Goal: Task Accomplishment & Management: Use online tool/utility

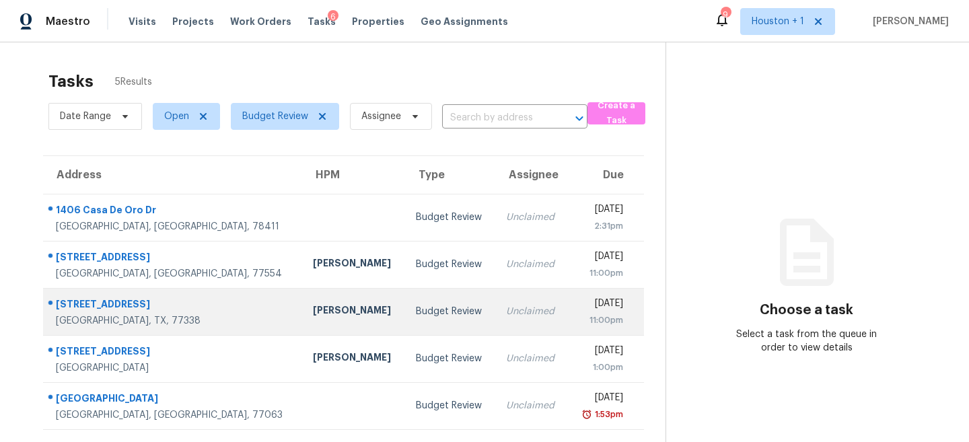
scroll to position [42, 0]
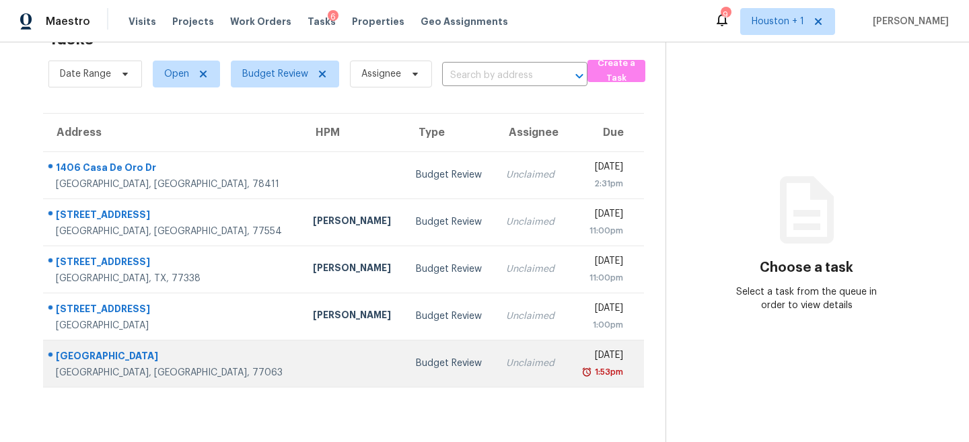
click at [410, 357] on td "Budget Review" at bounding box center [450, 363] width 90 height 47
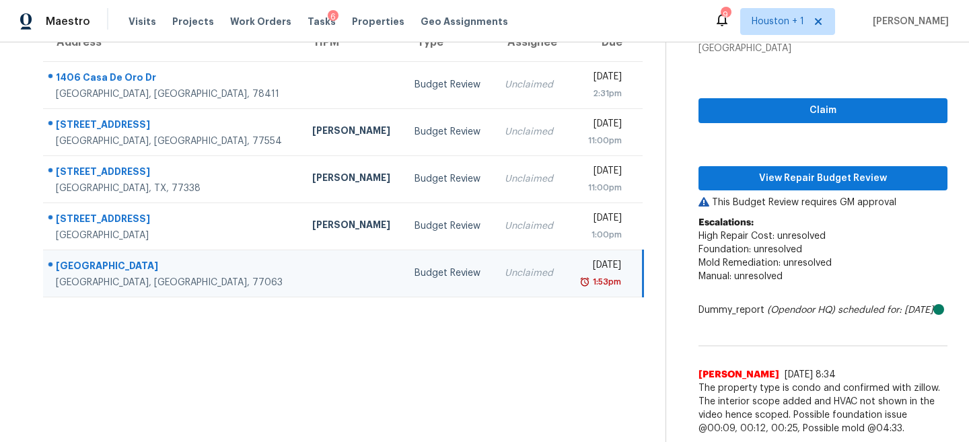
scroll to position [146, 0]
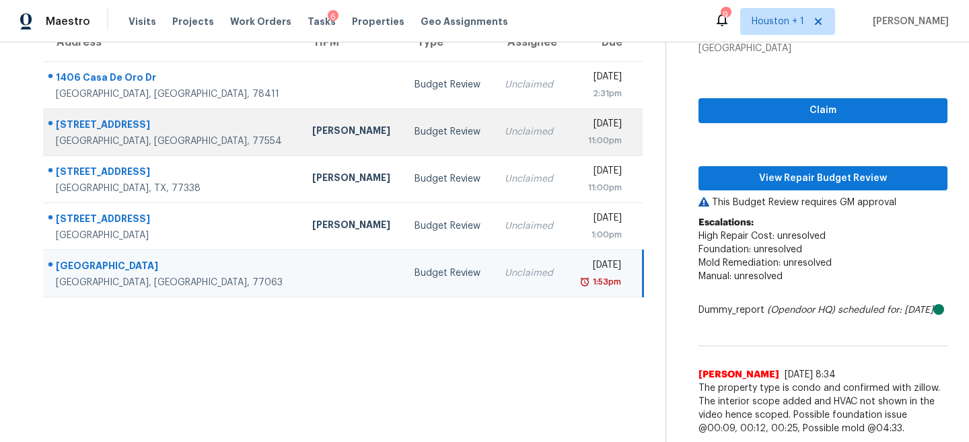
click at [566, 108] on td "[DATE] 11:00pm" at bounding box center [604, 131] width 77 height 47
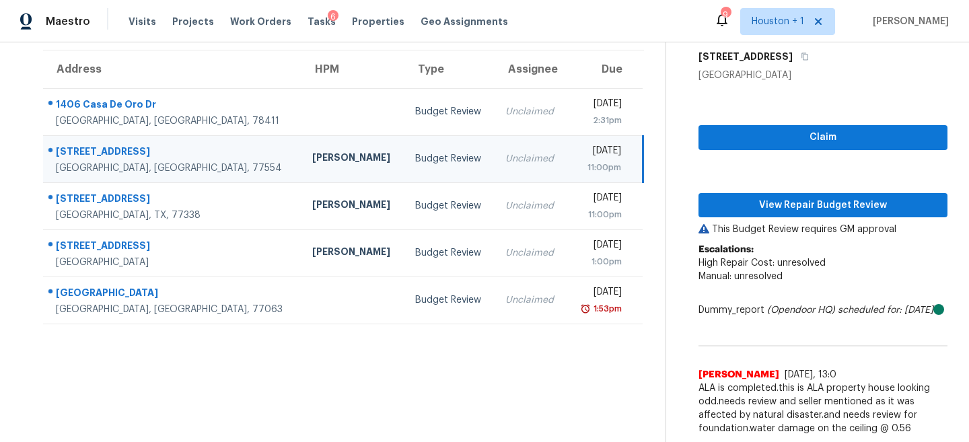
scroll to position [23, 0]
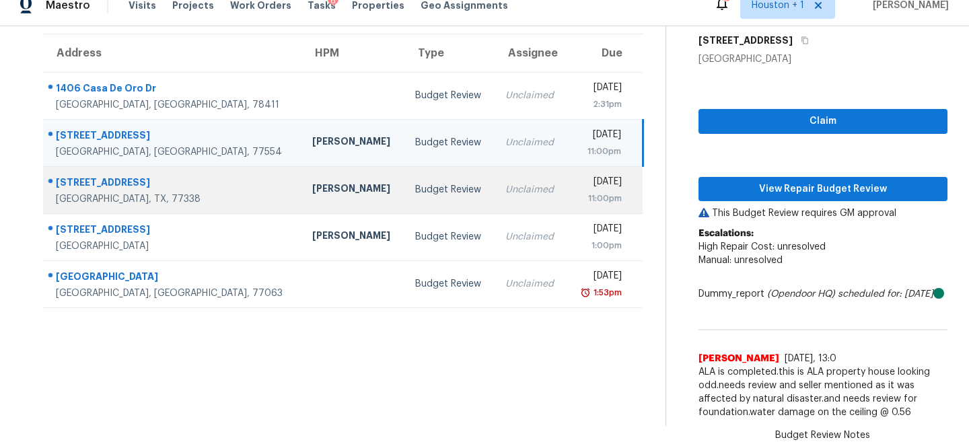
click at [404, 166] on td "Budget Review" at bounding box center [449, 189] width 90 height 47
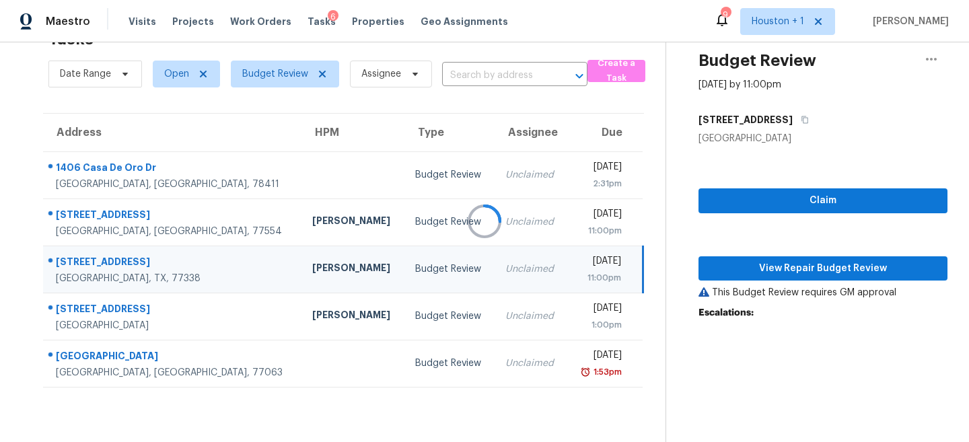
scroll to position [0, 0]
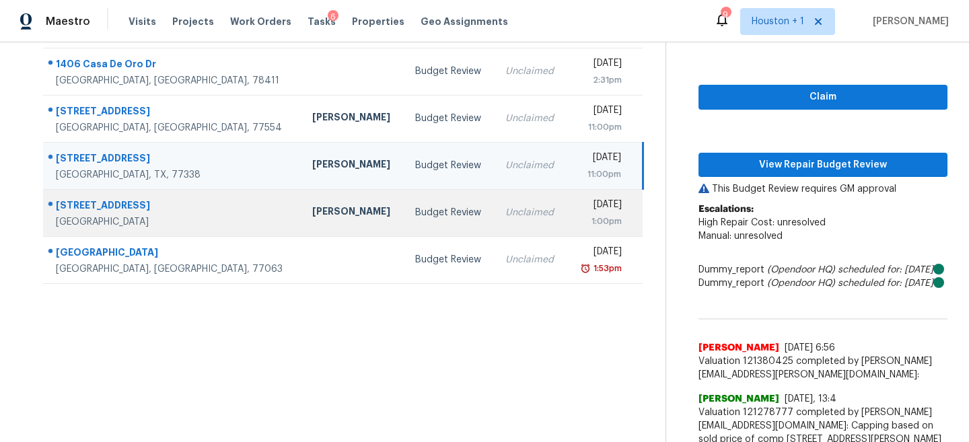
click at [495, 234] on td "Unclaimed" at bounding box center [531, 212] width 72 height 47
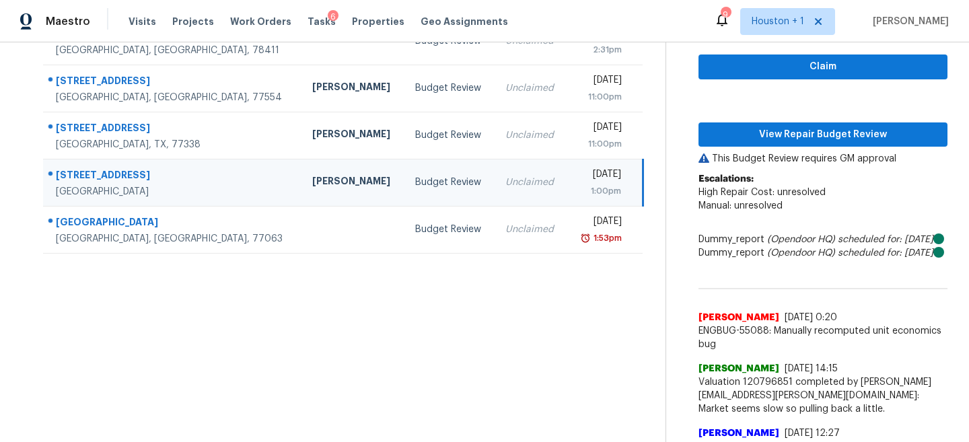
scroll to position [178, 0]
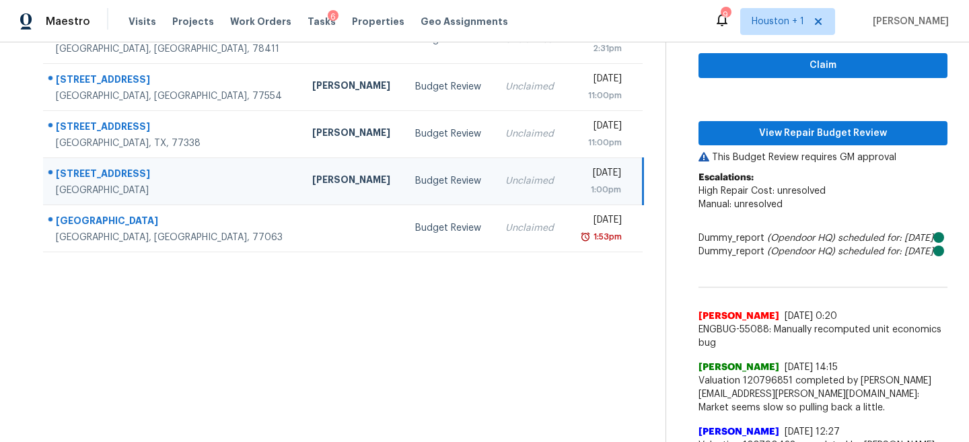
click at [767, 350] on span "ENGBUG-55088: Manually recomputed unit economics bug" at bounding box center [822, 336] width 249 height 27
click at [765, 350] on span "ENGBUG-55088: Manually recomputed unit economics bug" at bounding box center [822, 336] width 249 height 27
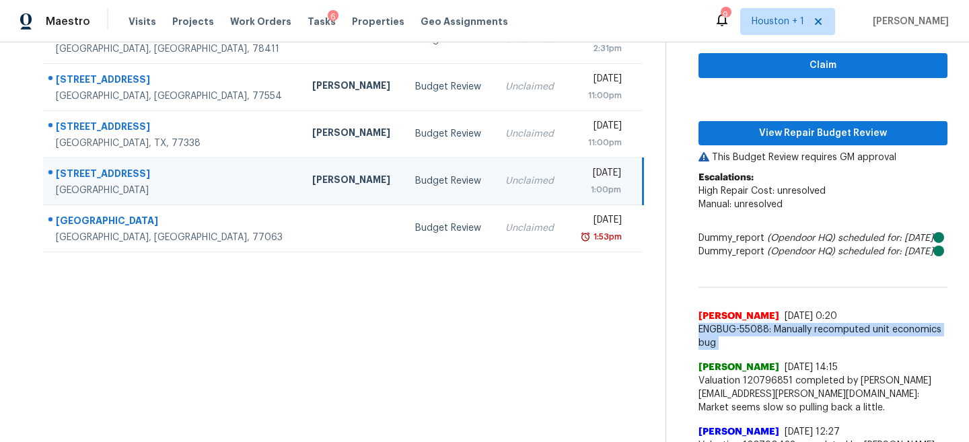
click at [765, 350] on span "ENGBUG-55088: Manually recomputed unit economics bug" at bounding box center [822, 336] width 249 height 27
